Goal: Transaction & Acquisition: Purchase product/service

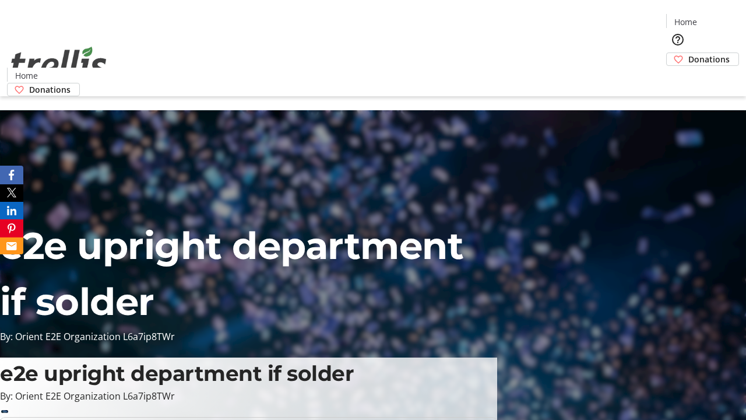
click at [689, 53] on span "Donations" at bounding box center [709, 59] width 41 height 12
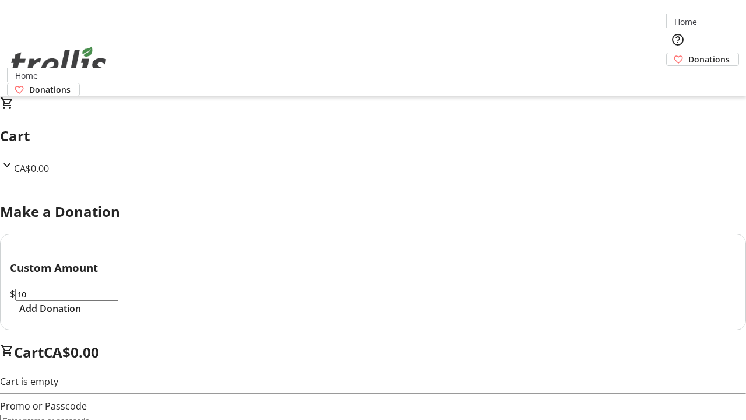
click at [81, 315] on span "Add Donation" at bounding box center [50, 308] width 62 height 14
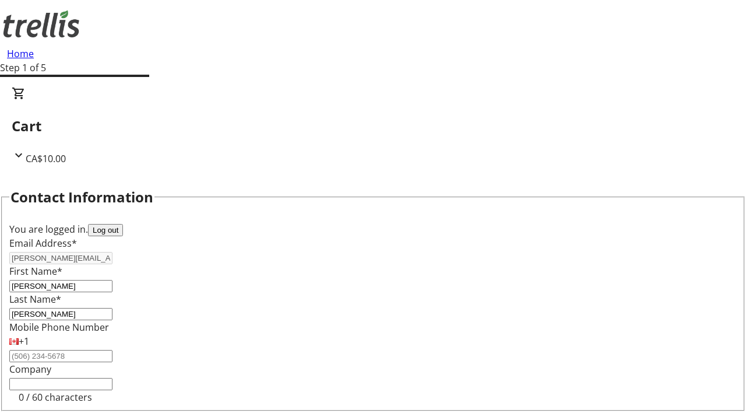
scroll to position [156, 0]
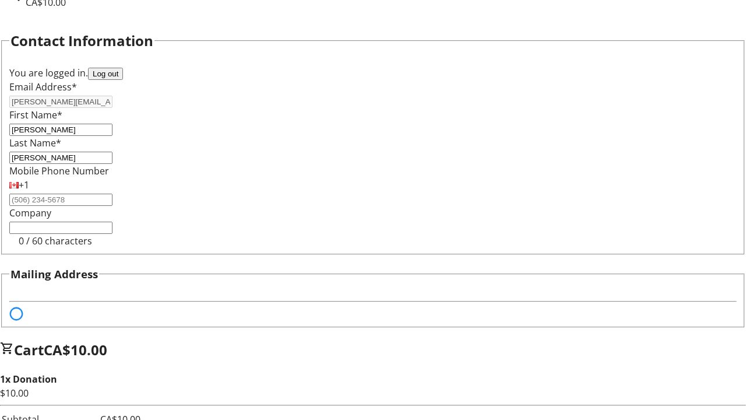
select select "BC"
select select "CA"
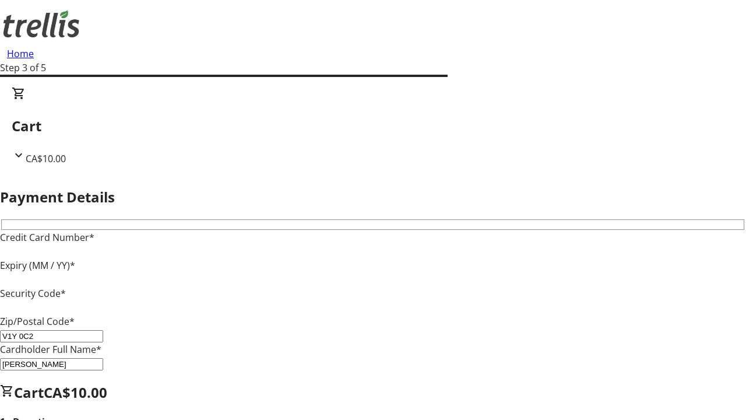
type input "V1Y 0C2"
